Goal: Task Accomplishment & Management: Use online tool/utility

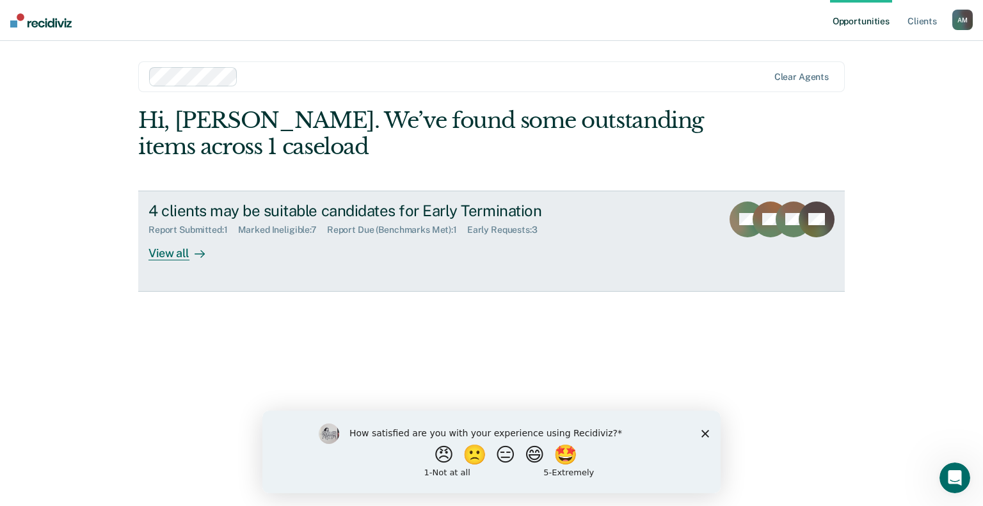
click at [179, 257] on div "View all" at bounding box center [184, 247] width 72 height 25
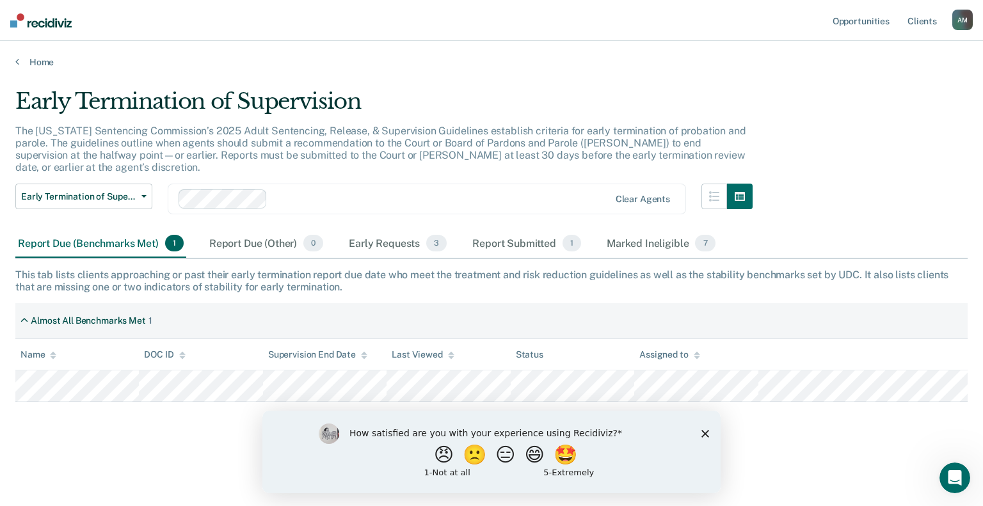
click at [702, 432] on icon "Close survey" at bounding box center [705, 433] width 8 height 8
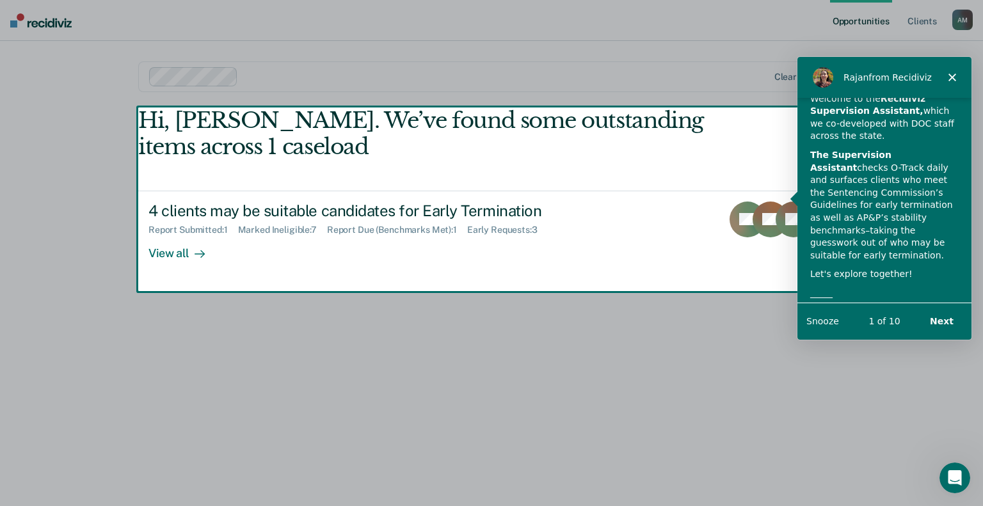
scroll to position [88, 0]
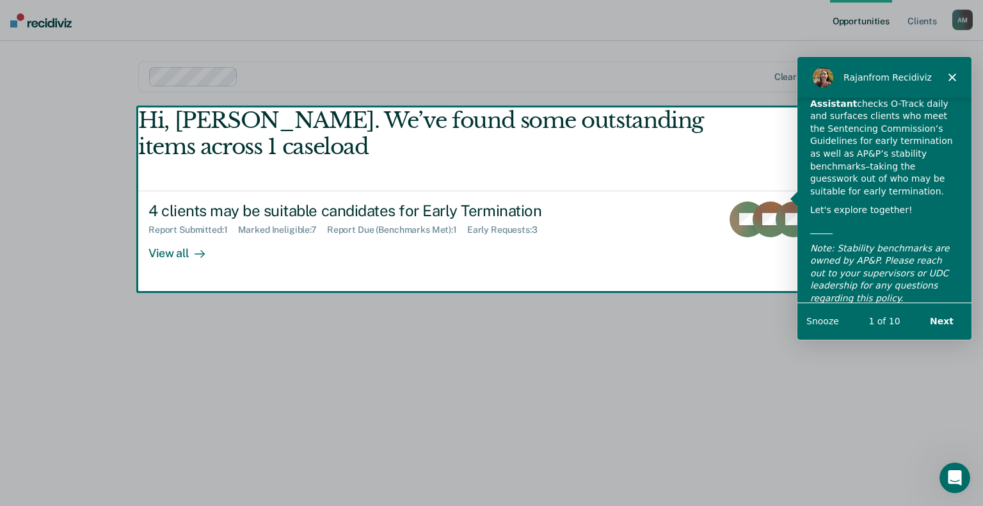
click at [943, 319] on button "Next" at bounding box center [940, 320] width 49 height 26
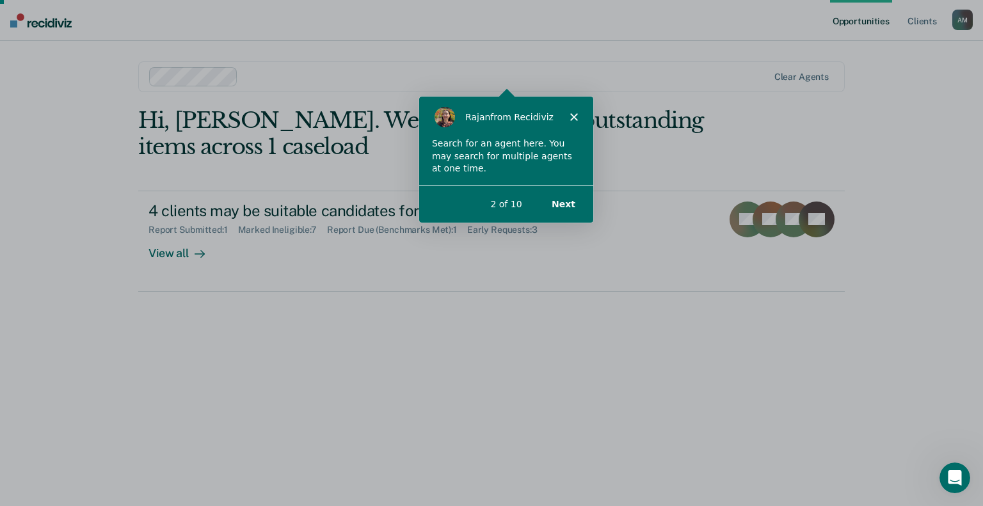
scroll to position [0, 0]
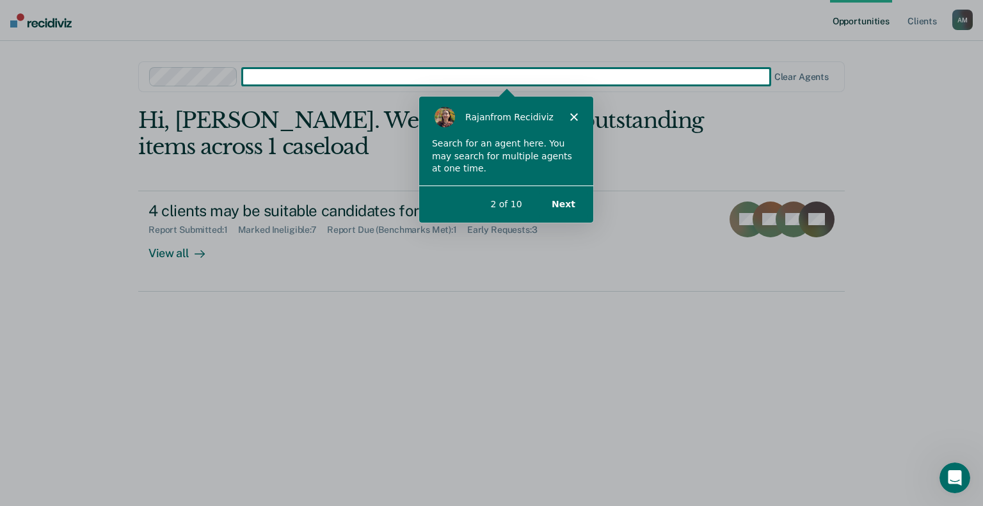
click at [562, 207] on button "Next" at bounding box center [562, 203] width 49 height 26
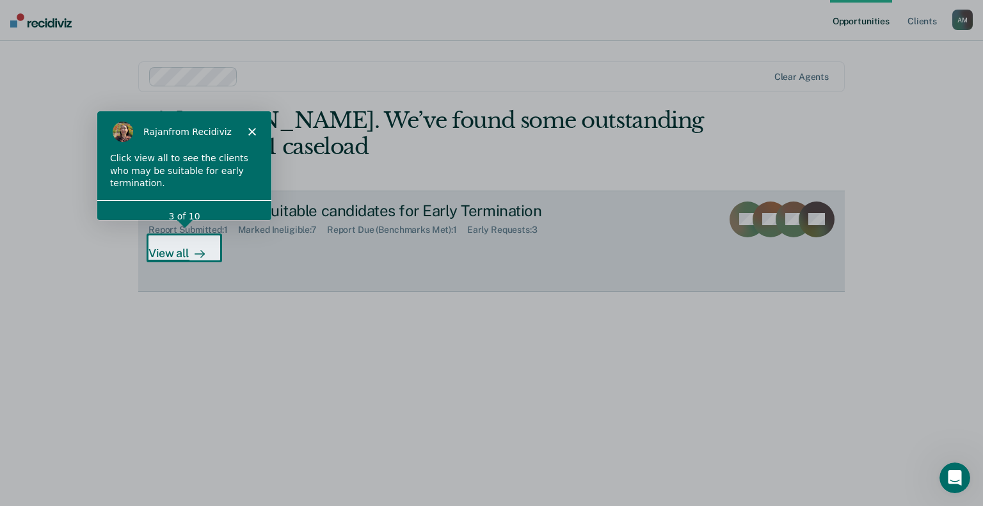
click at [182, 250] on div "View all" at bounding box center [184, 247] width 72 height 25
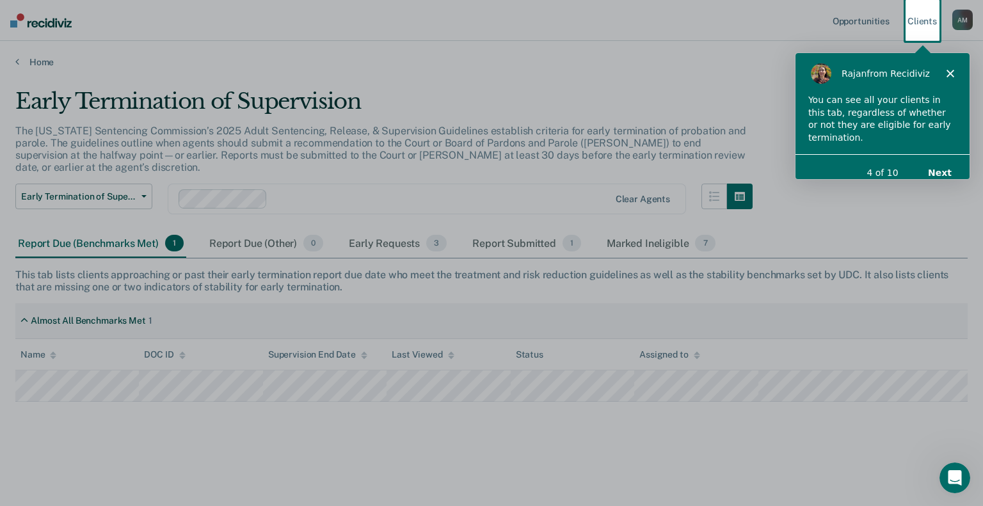
click at [938, 161] on button "Next" at bounding box center [938, 172] width 49 height 26
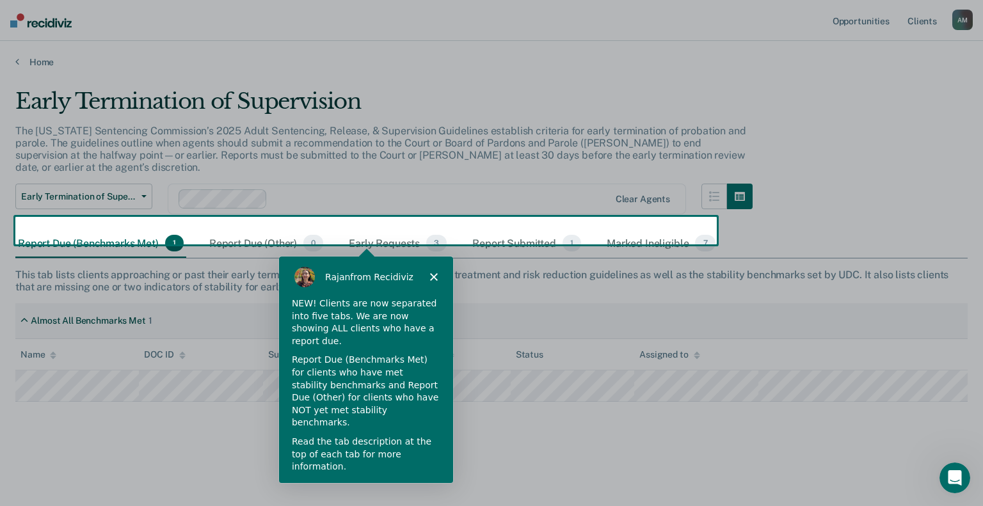
click at [425, 489] on button "Next" at bounding box center [422, 502] width 49 height 26
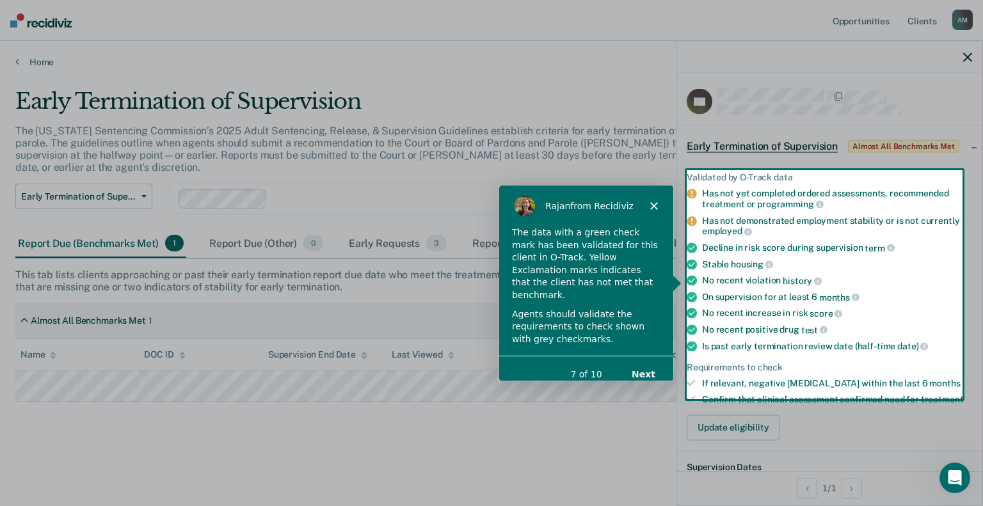
scroll to position [13, 0]
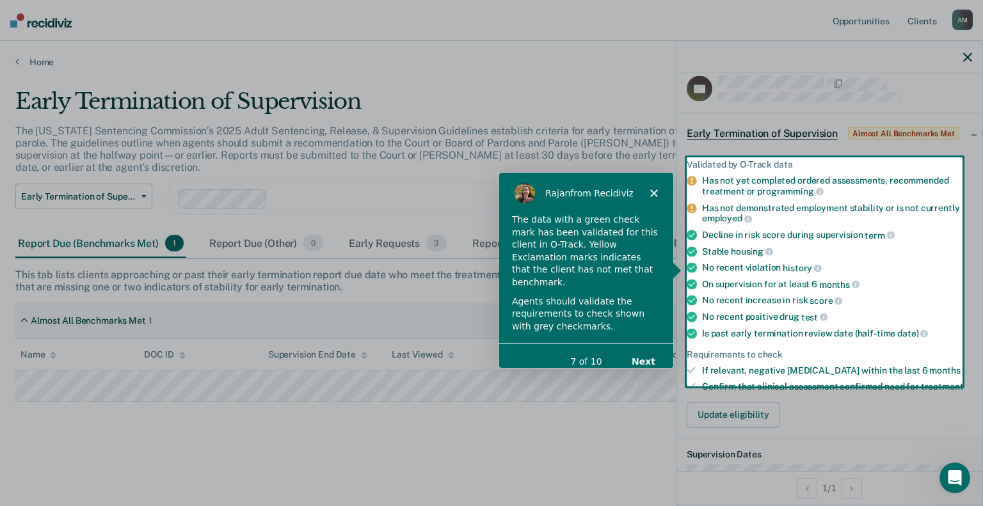
click at [644, 348] on button "Next" at bounding box center [642, 361] width 49 height 26
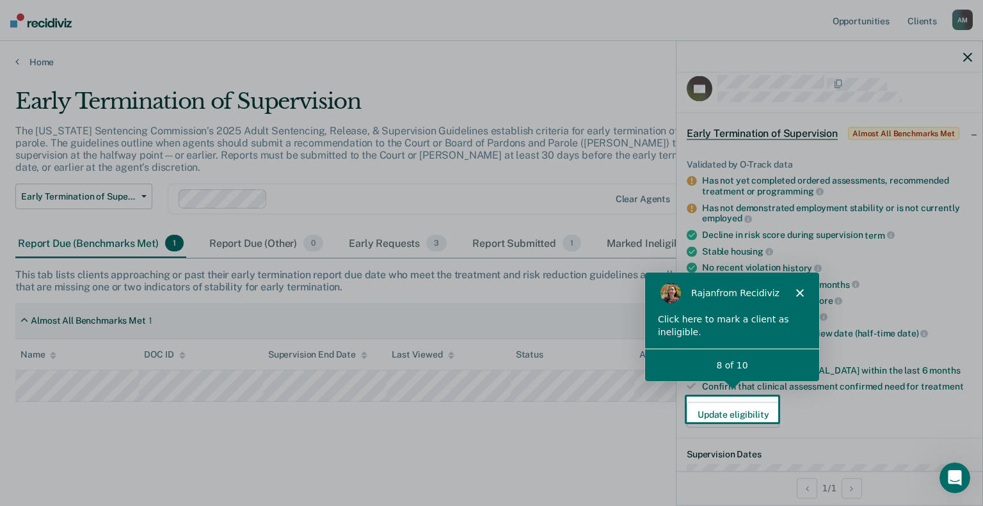
scroll to position [0, 0]
click at [721, 409] on button "Update eligibility" at bounding box center [732, 415] width 93 height 26
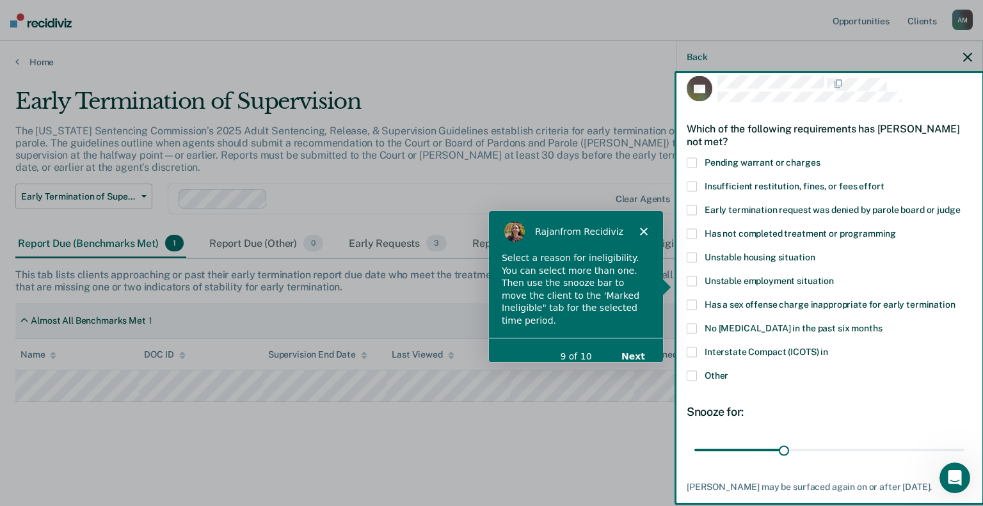
click at [636, 342] on button "Next" at bounding box center [632, 355] width 49 height 26
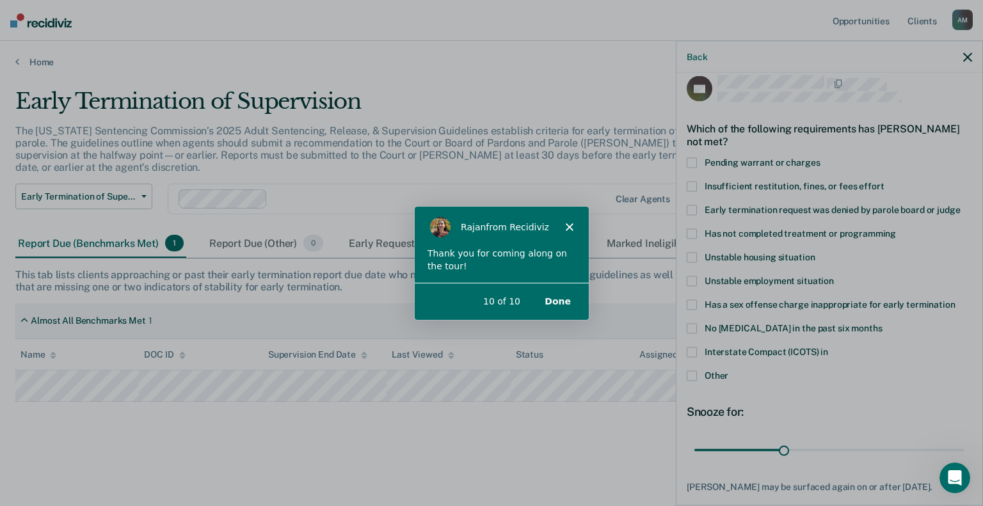
click at [565, 303] on button "Done" at bounding box center [557, 301] width 52 height 26
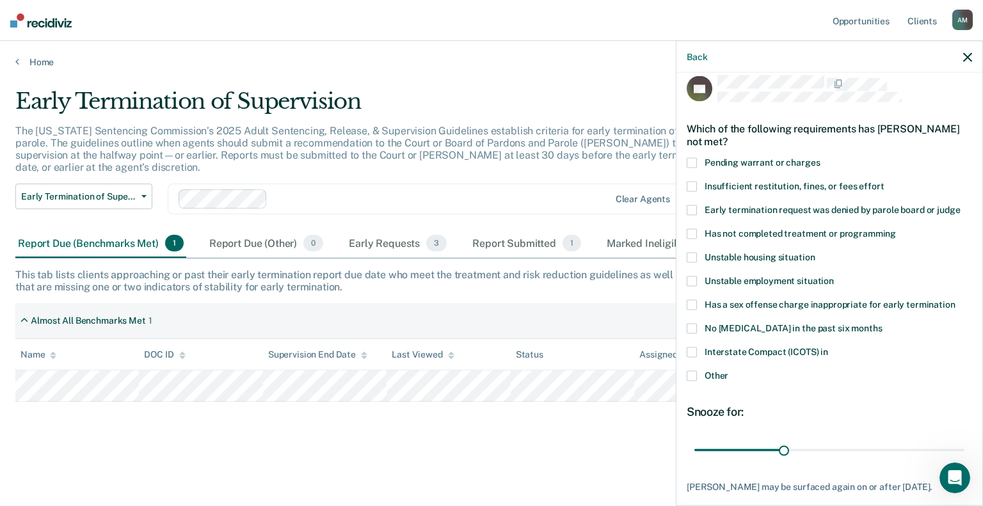
click at [965, 56] on icon "button" at bounding box center [967, 56] width 9 height 9
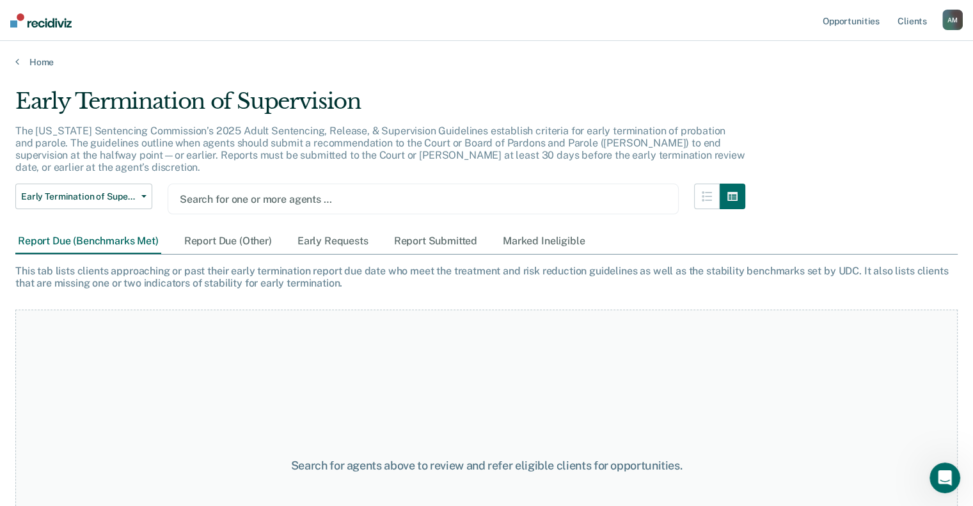
click at [258, 192] on div at bounding box center [423, 199] width 487 height 15
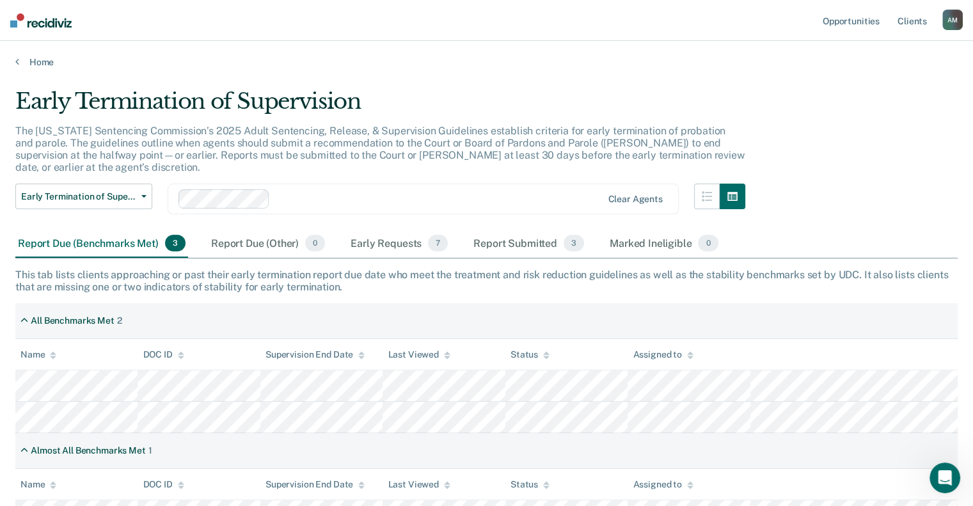
scroll to position [12, 0]
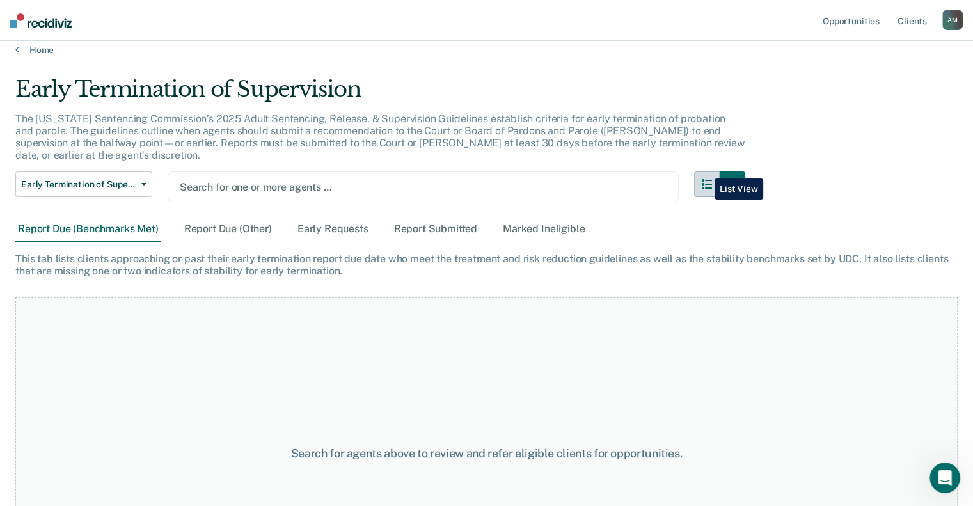
click at [705, 171] on button "button" at bounding box center [707, 184] width 26 height 26
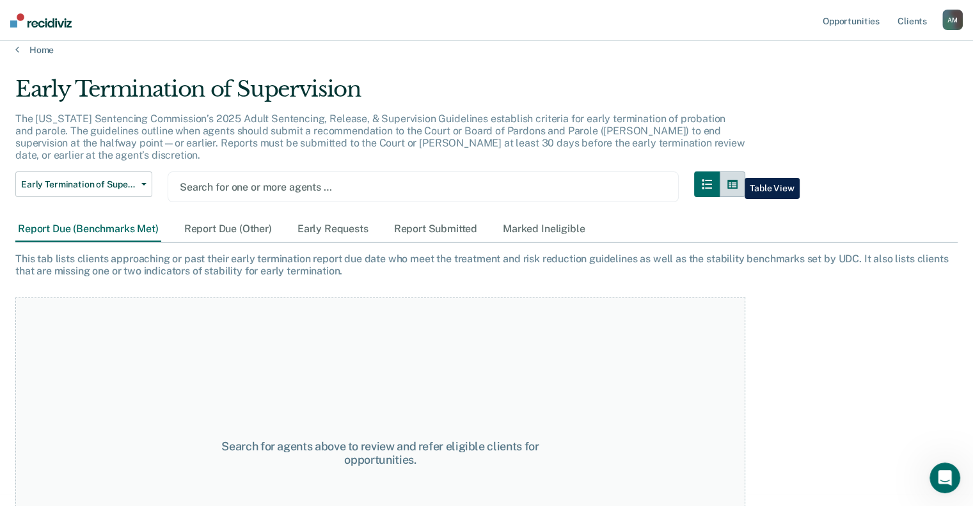
click at [738, 179] on icon "button" at bounding box center [732, 184] width 10 height 10
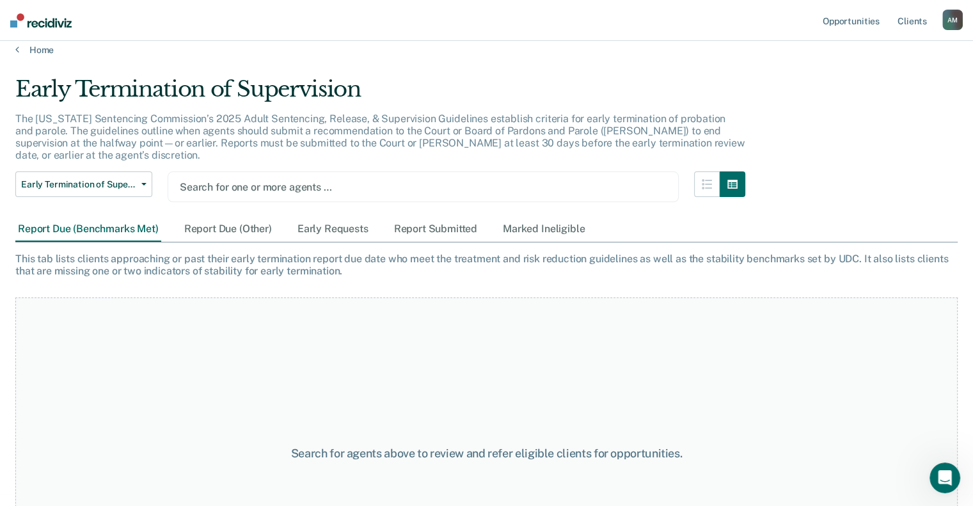
click at [340, 180] on div at bounding box center [423, 187] width 487 height 15
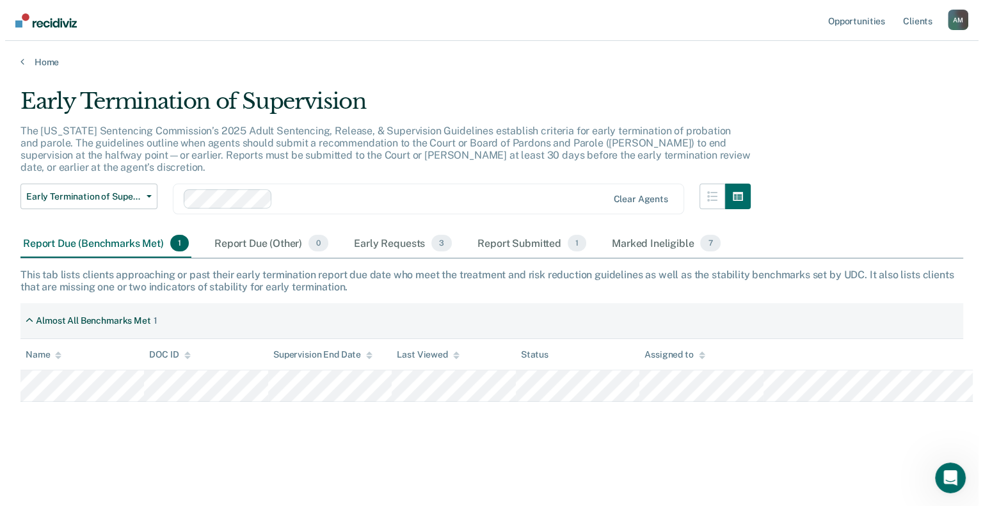
scroll to position [0, 0]
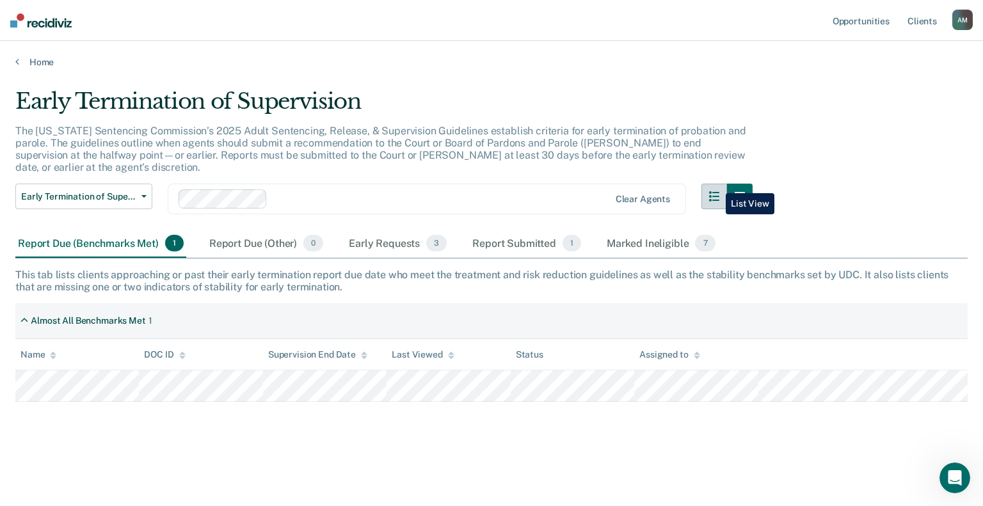
click at [716, 191] on icon "button" at bounding box center [714, 196] width 10 height 10
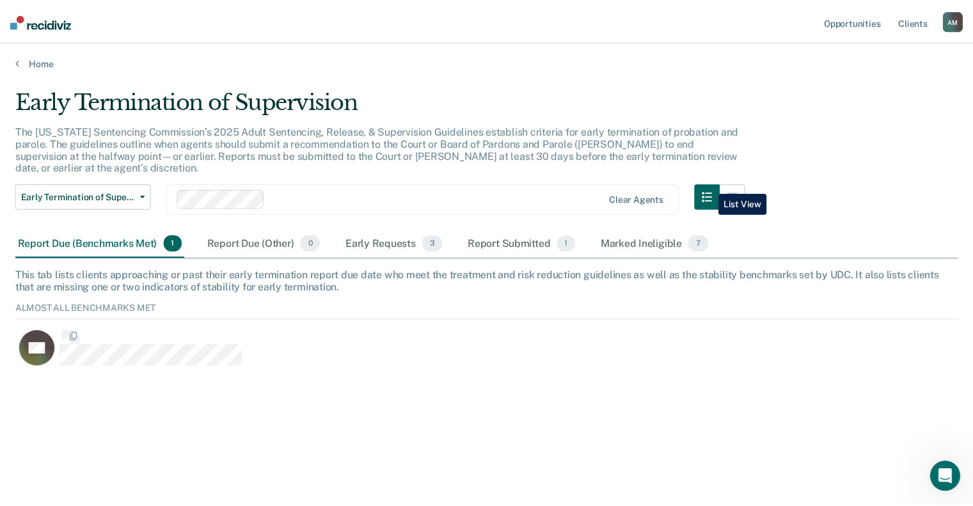
scroll to position [68, 942]
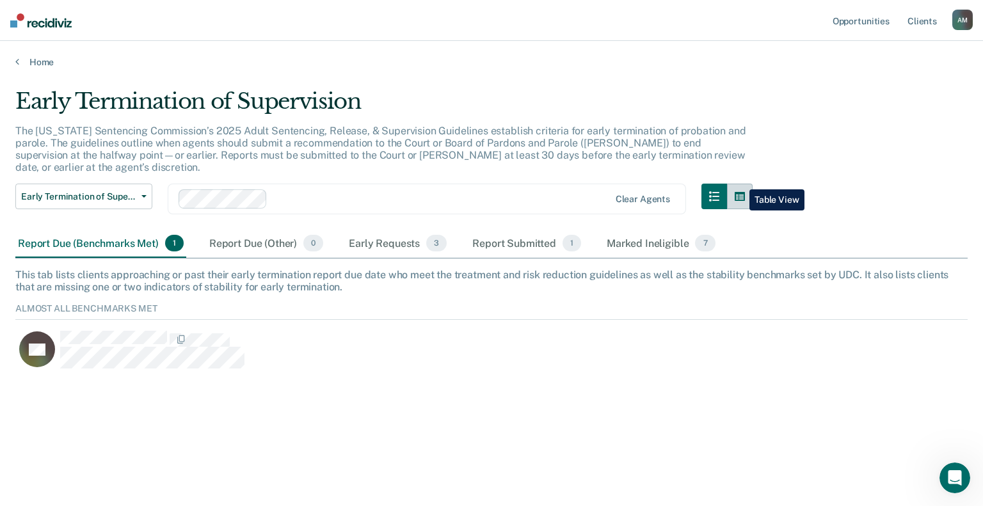
click at [739, 192] on icon "button" at bounding box center [739, 196] width 10 height 9
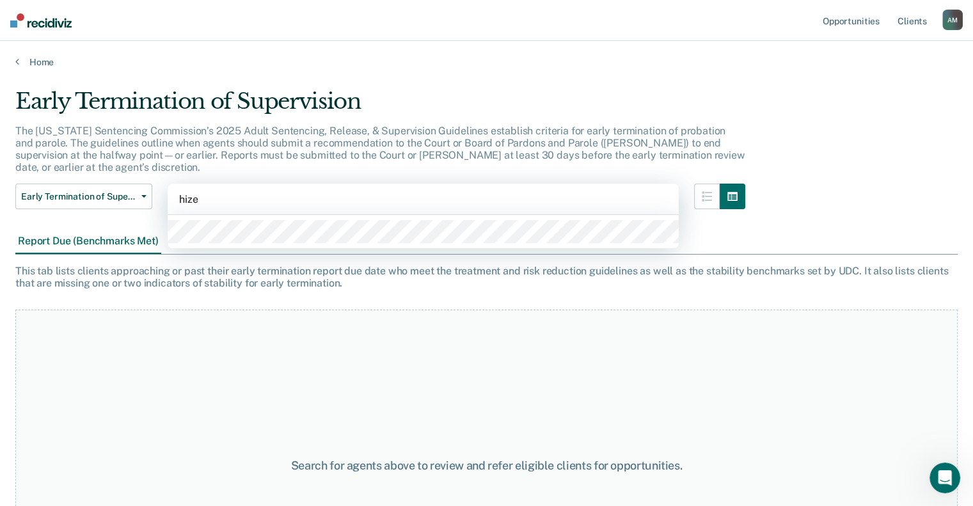
type input "hizer"
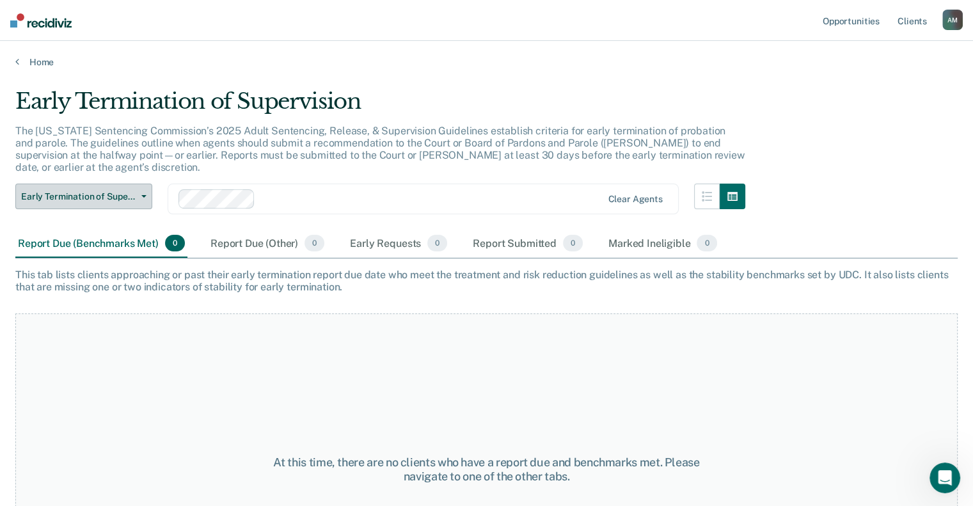
click at [146, 184] on button "Early Termination of Supervision" at bounding box center [83, 197] width 137 height 26
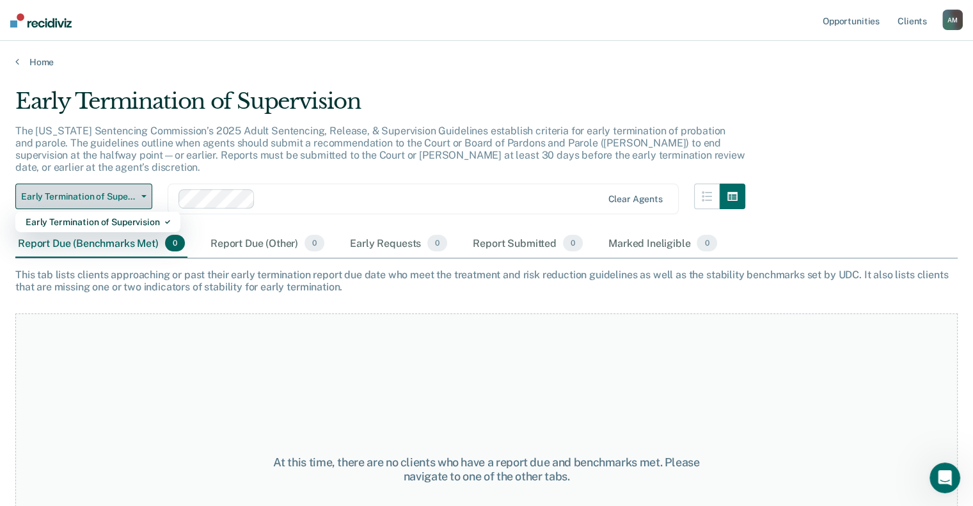
click at [146, 184] on button "Early Termination of Supervision" at bounding box center [83, 197] width 137 height 26
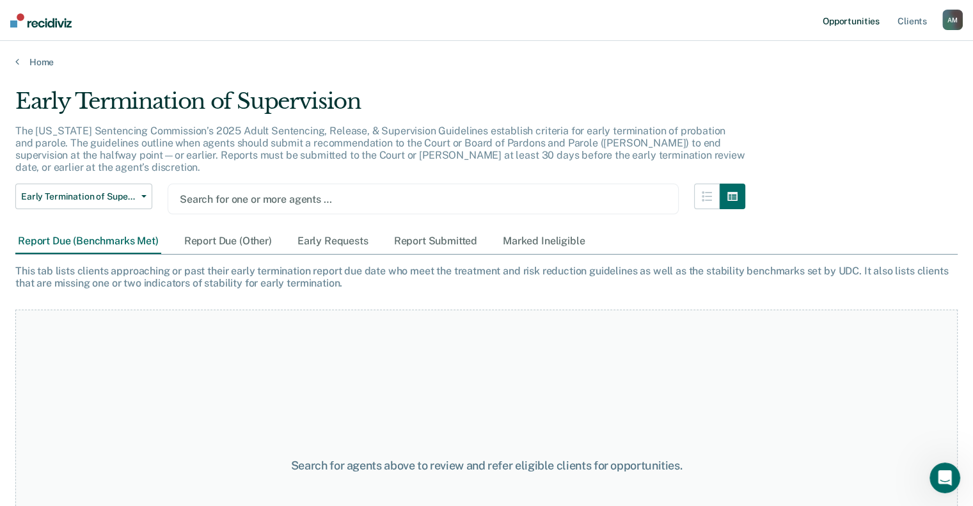
click at [843, 22] on link "Opportunities" at bounding box center [851, 20] width 62 height 41
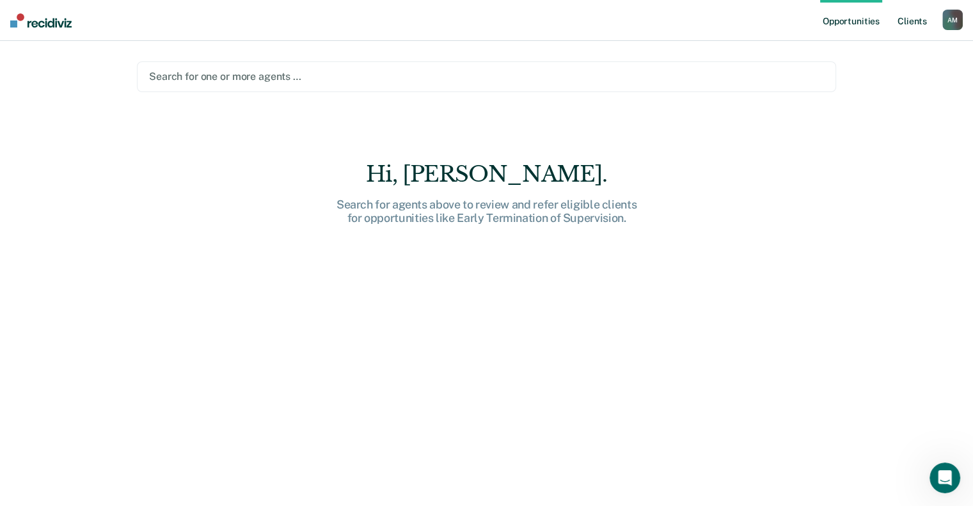
click at [912, 17] on link "Client s" at bounding box center [912, 20] width 35 height 41
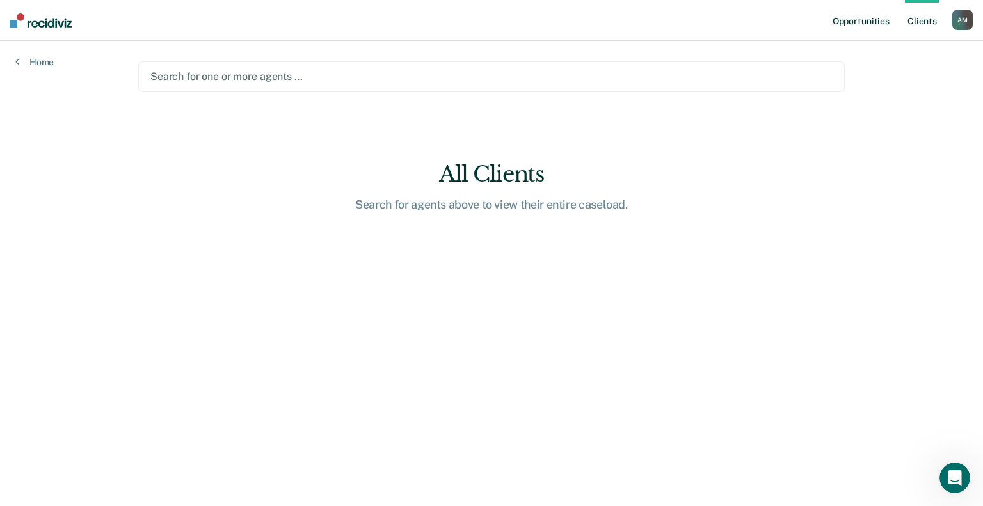
click at [872, 20] on link "Opportunities" at bounding box center [861, 20] width 62 height 41
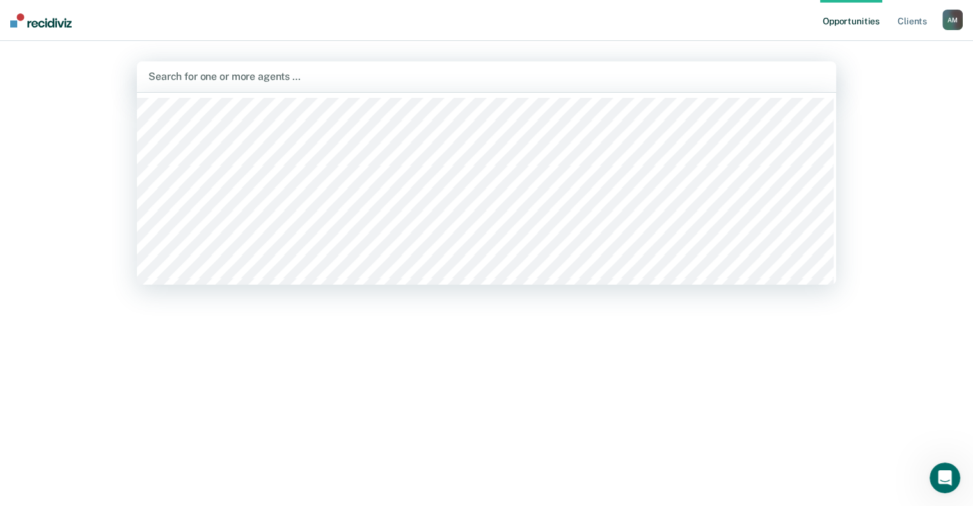
click at [350, 81] on div at bounding box center [486, 76] width 676 height 15
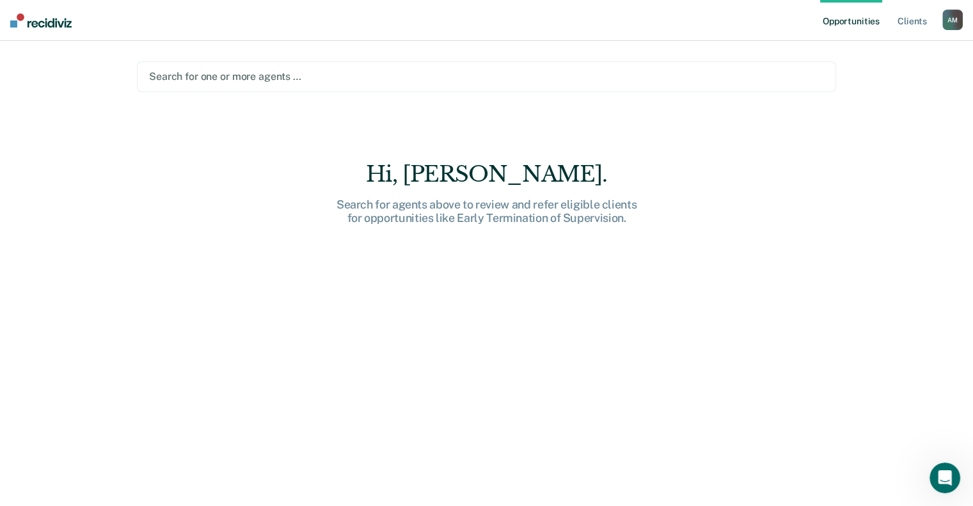
click at [52, 28] on nav "Opportunities Client s Andrew Mccain A M Profile How it works Log Out" at bounding box center [486, 20] width 973 height 41
click at [51, 20] on img at bounding box center [40, 20] width 61 height 14
click at [954, 22] on div "A M" at bounding box center [952, 20] width 20 height 20
click at [867, 49] on link "Profile" at bounding box center [900, 52] width 103 height 11
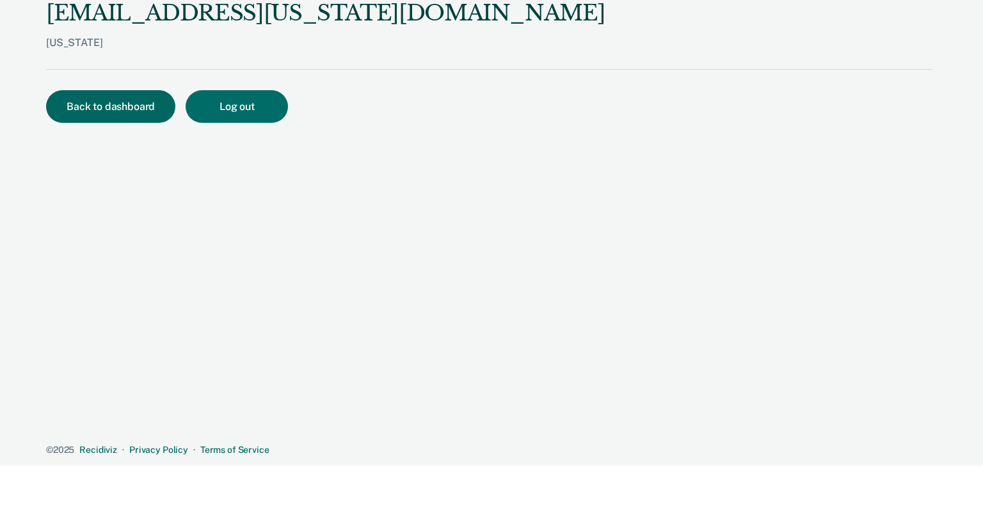
click at [107, 109] on button "Back to dashboard" at bounding box center [110, 106] width 129 height 33
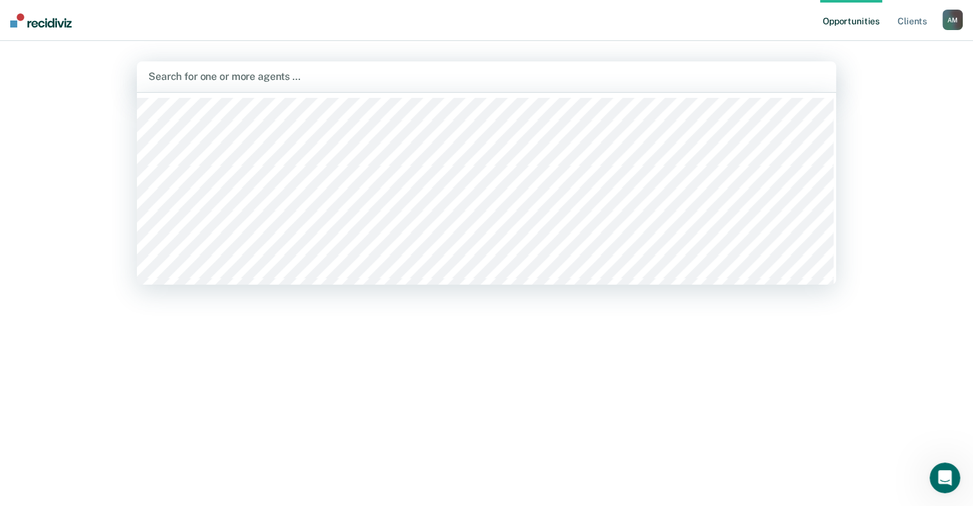
click at [248, 74] on div at bounding box center [486, 76] width 676 height 15
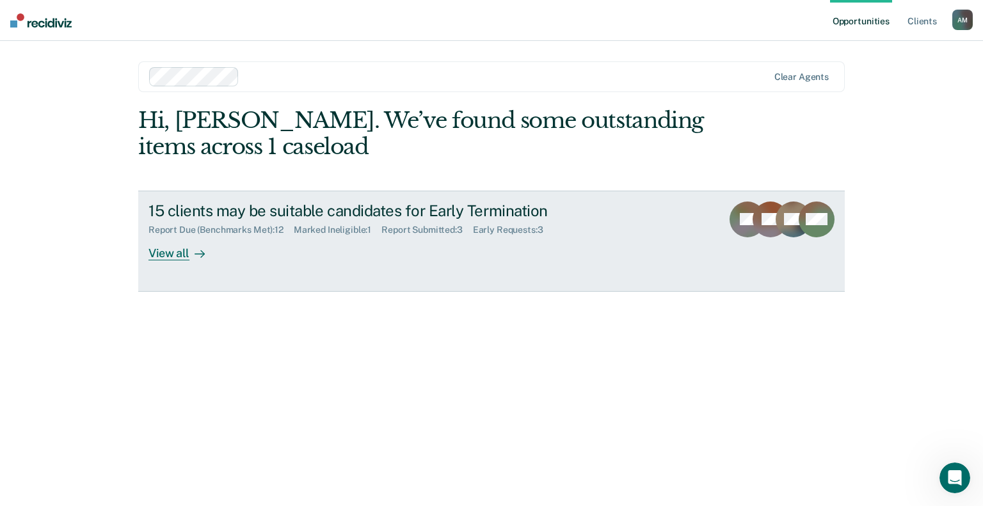
click at [166, 254] on div "View all" at bounding box center [184, 247] width 72 height 25
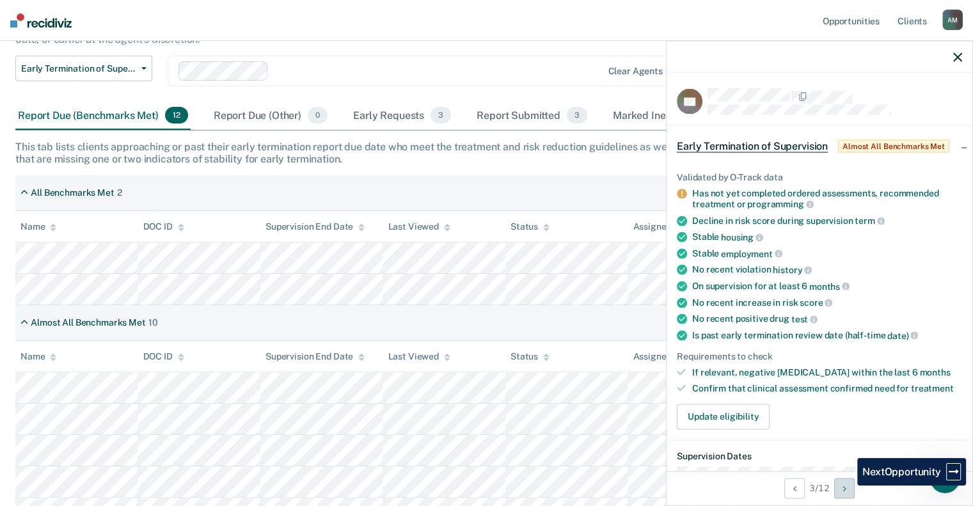
click at [848, 486] on button "Next Opportunity" at bounding box center [844, 488] width 20 height 20
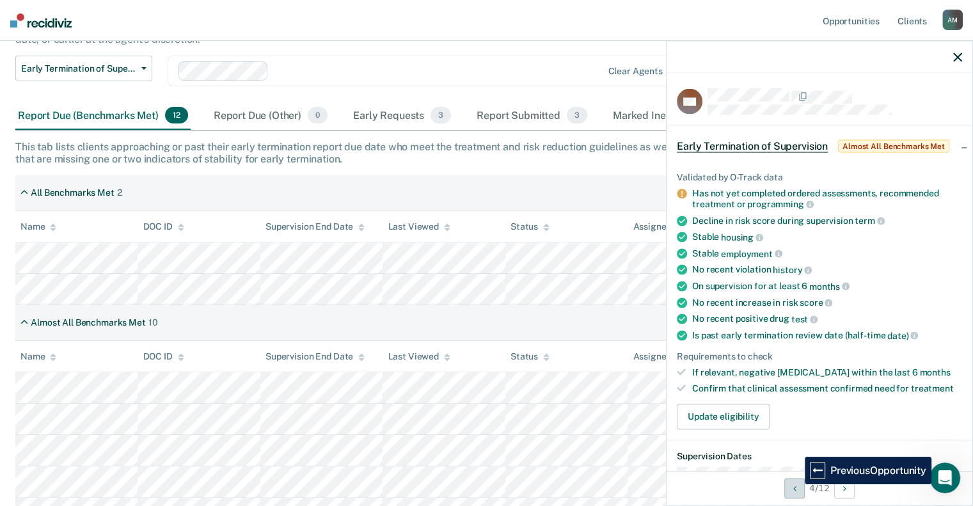
click at [795, 484] on button "Previous Opportunity" at bounding box center [794, 488] width 20 height 20
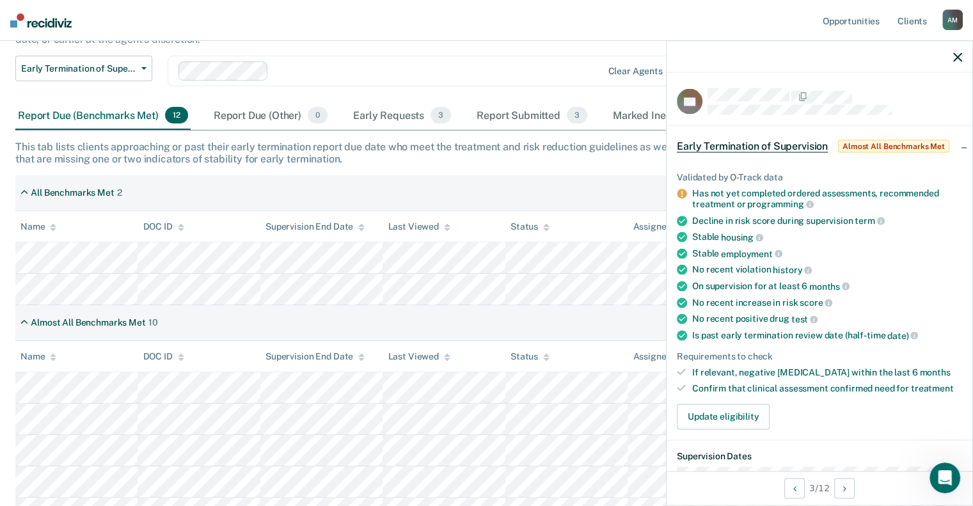
click at [961, 61] on div at bounding box center [820, 57] width 306 height 32
click at [958, 59] on icon "button" at bounding box center [957, 56] width 9 height 9
